Goal: Information Seeking & Learning: Understand process/instructions

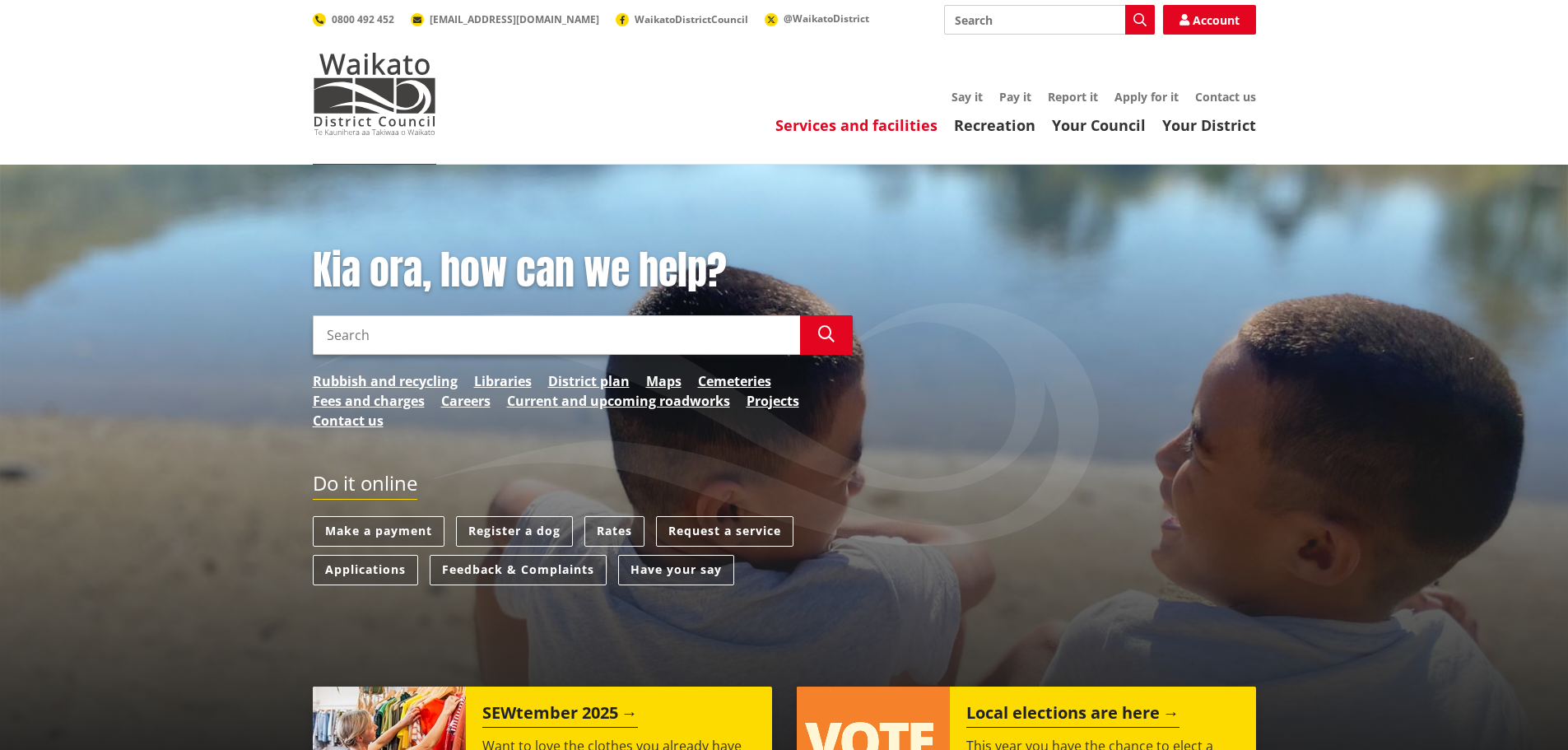
click at [856, 131] on link "Services and facilities" at bounding box center [857, 124] width 162 height 19
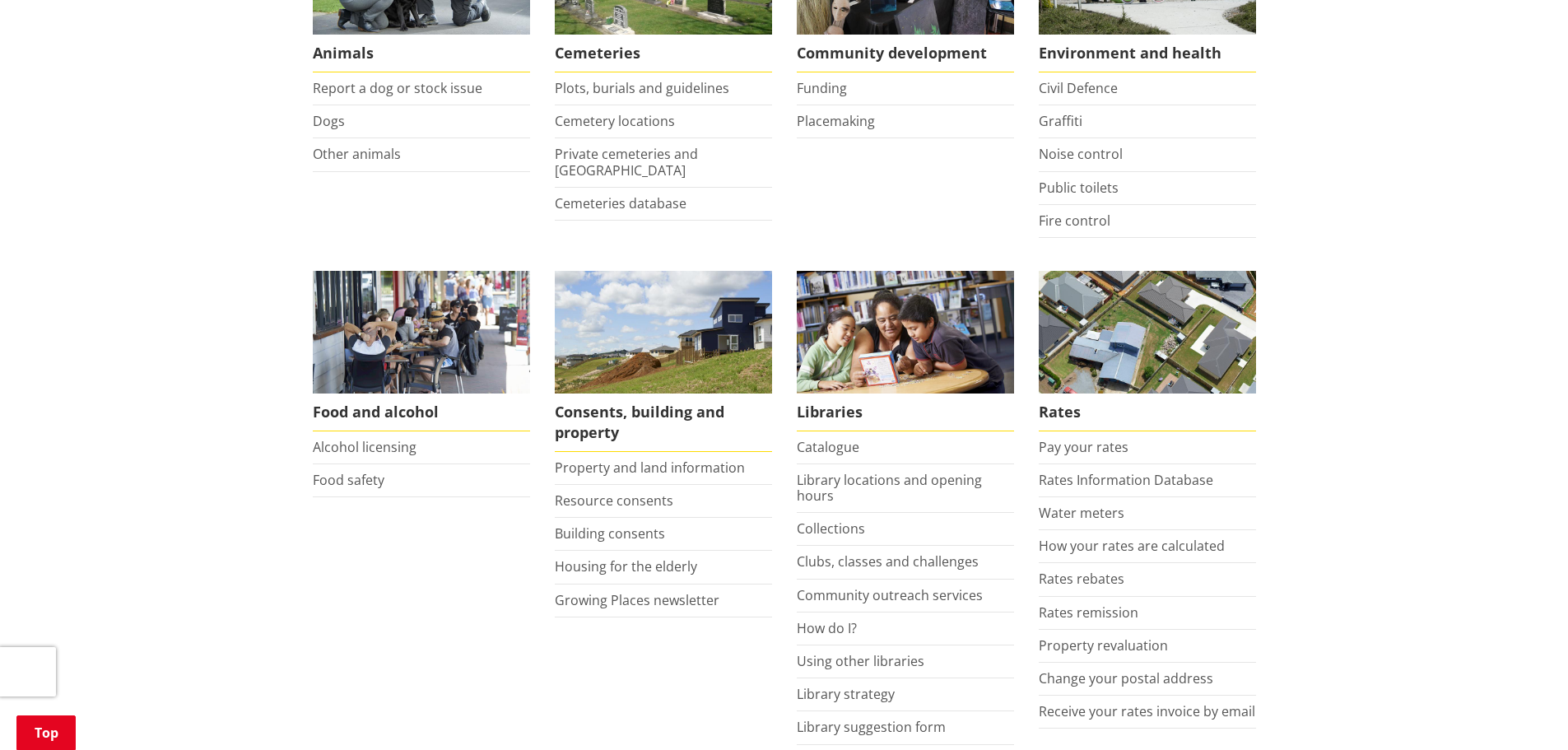
scroll to position [494, 0]
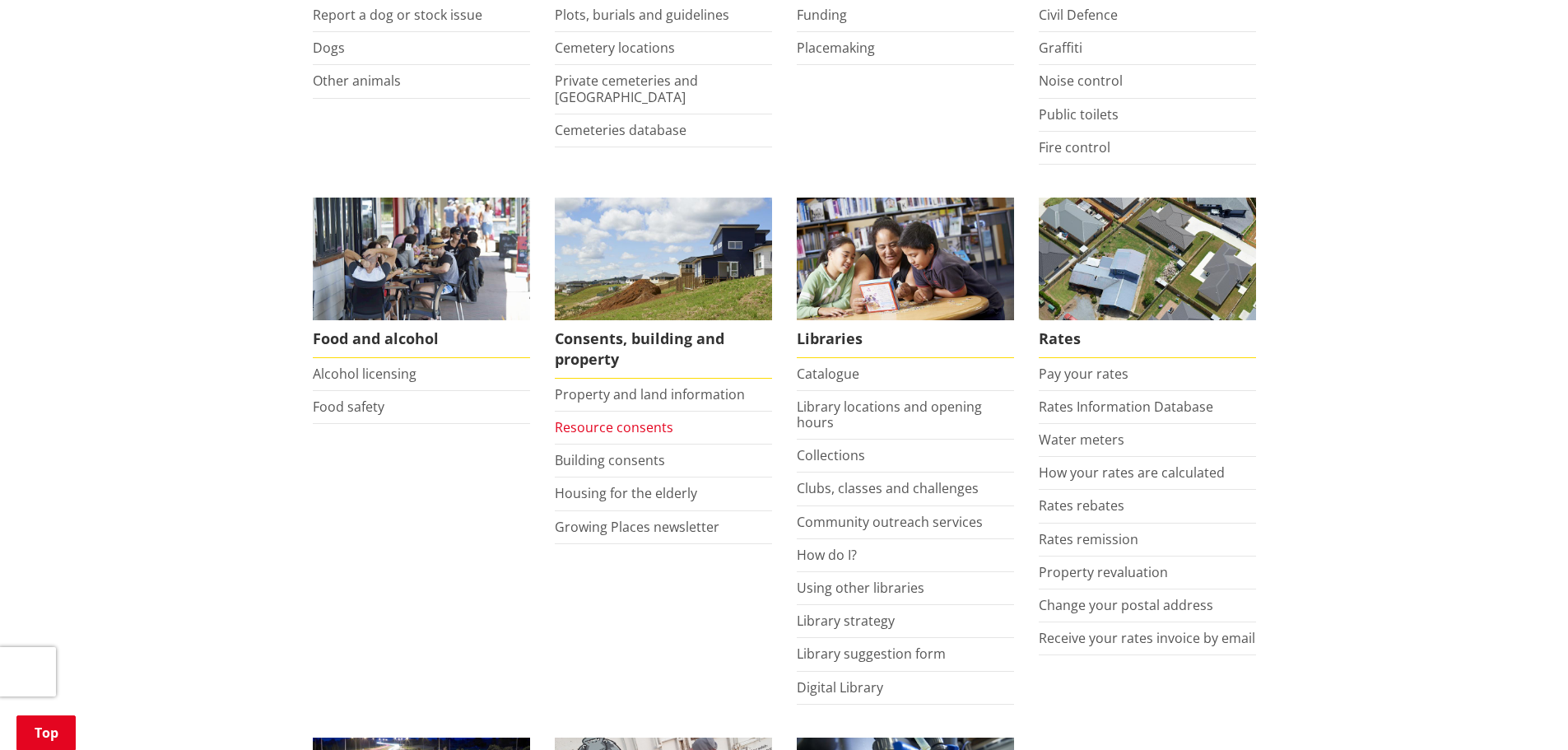
click at [610, 432] on link "Resource consents" at bounding box center [614, 427] width 119 height 18
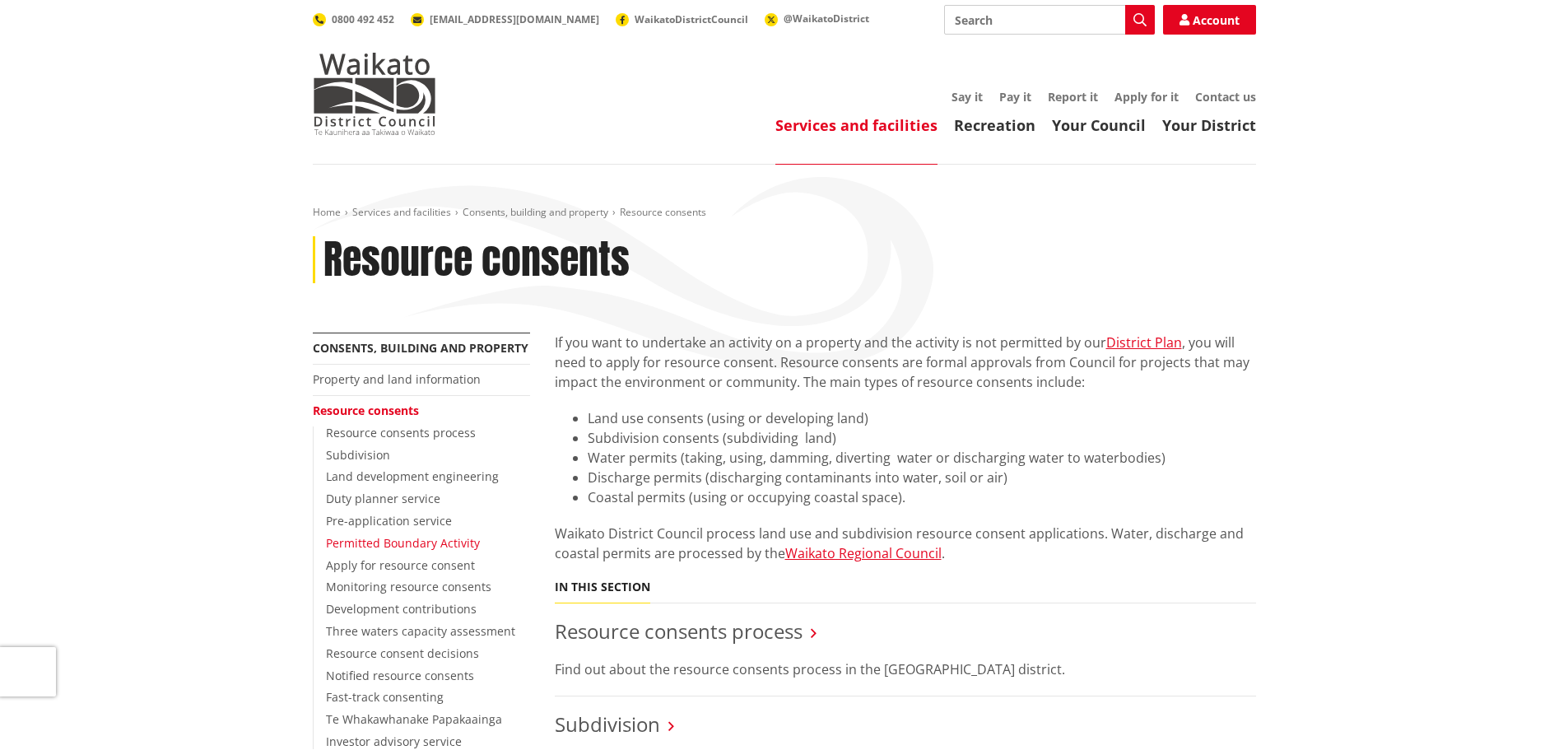
click at [395, 547] on link "Permitted Boundary Activity" at bounding box center [403, 542] width 153 height 16
